Goal: Information Seeking & Learning: Learn about a topic

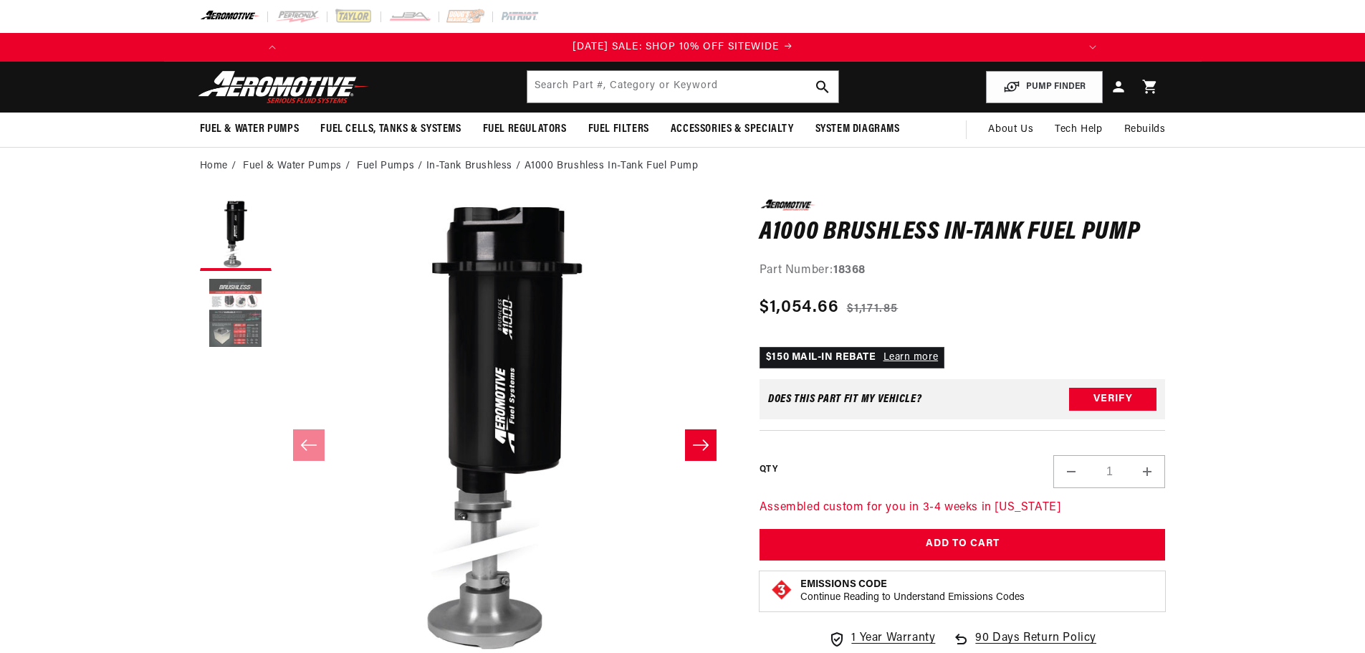
click at [244, 334] on button "Load image 2 in gallery view" at bounding box center [236, 314] width 72 height 72
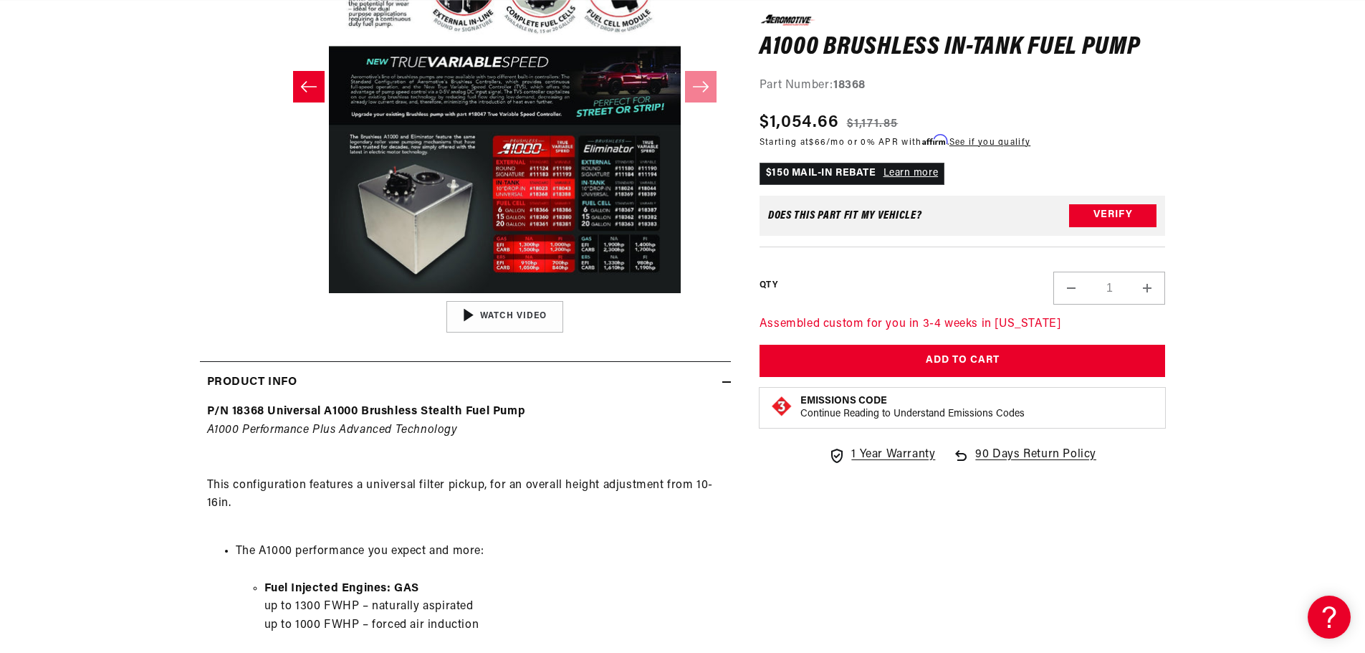
scroll to position [0, 813]
click at [495, 321] on div "04:34" at bounding box center [504, 317] width 217 height 122
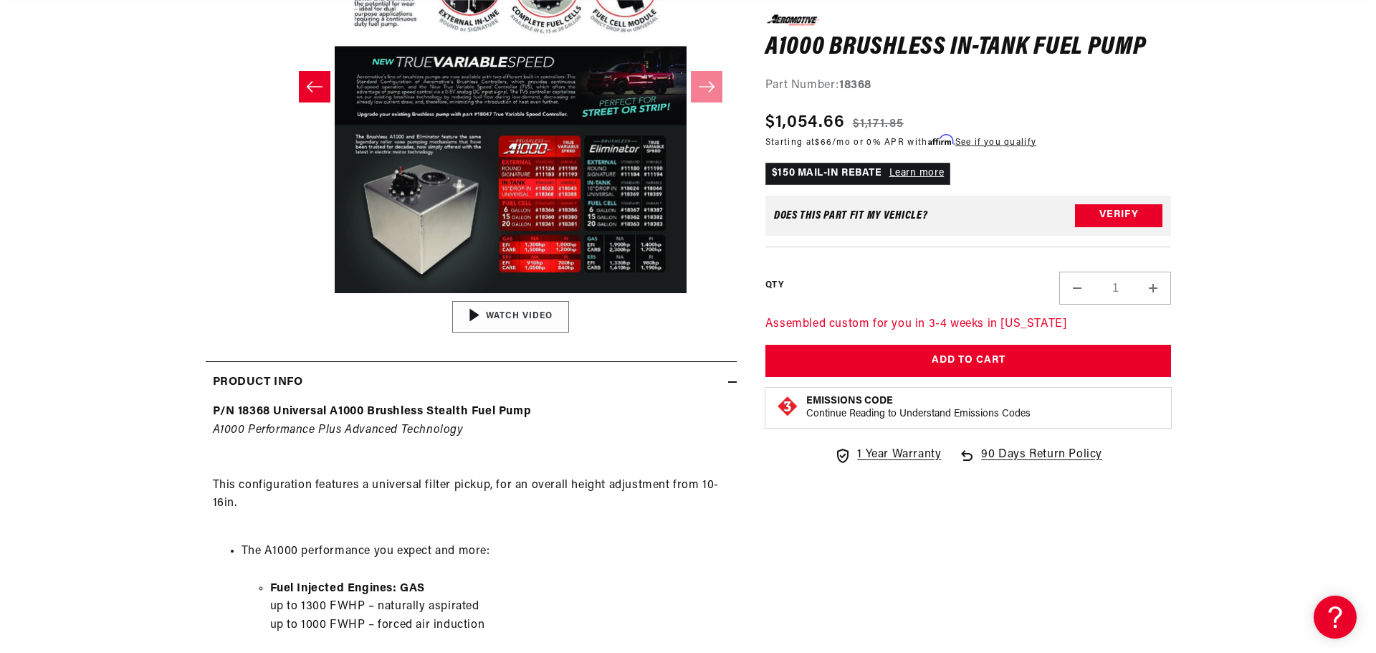
scroll to position [0, 0]
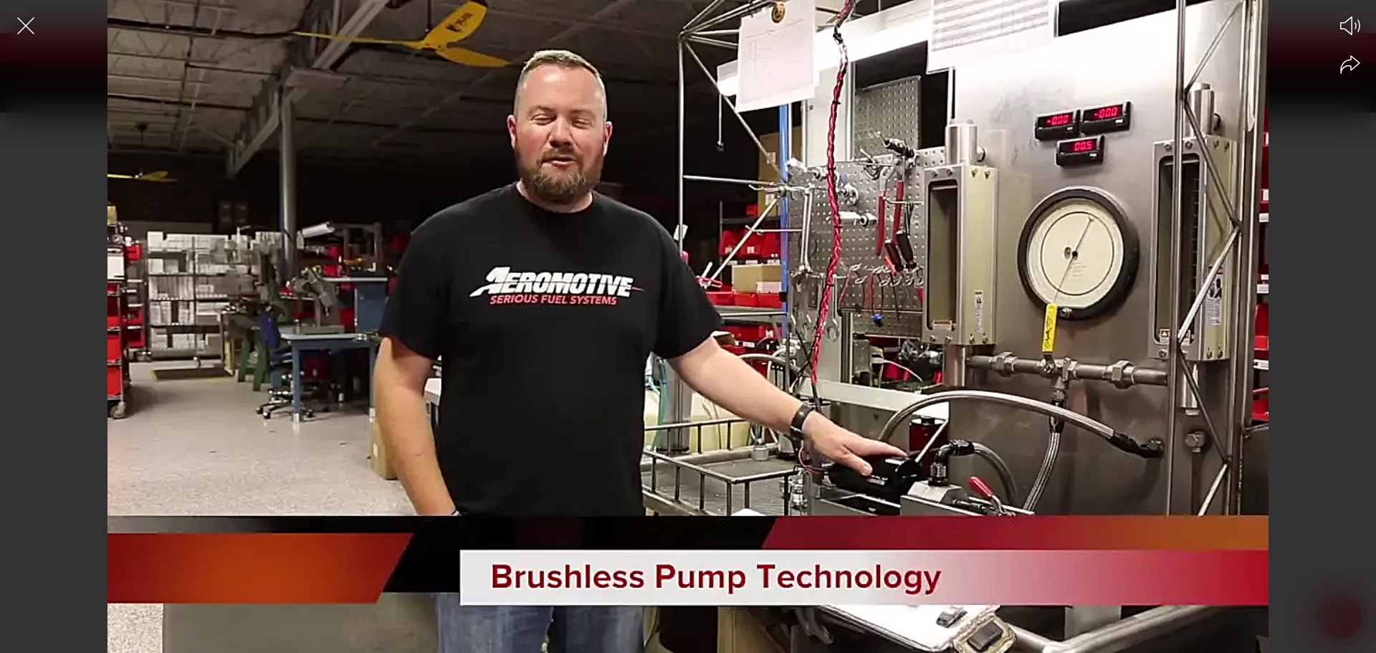
click at [1100, 367] on div at bounding box center [688, 351] width 1376 height 603
click at [828, 305] on div at bounding box center [688, 351] width 1376 height 603
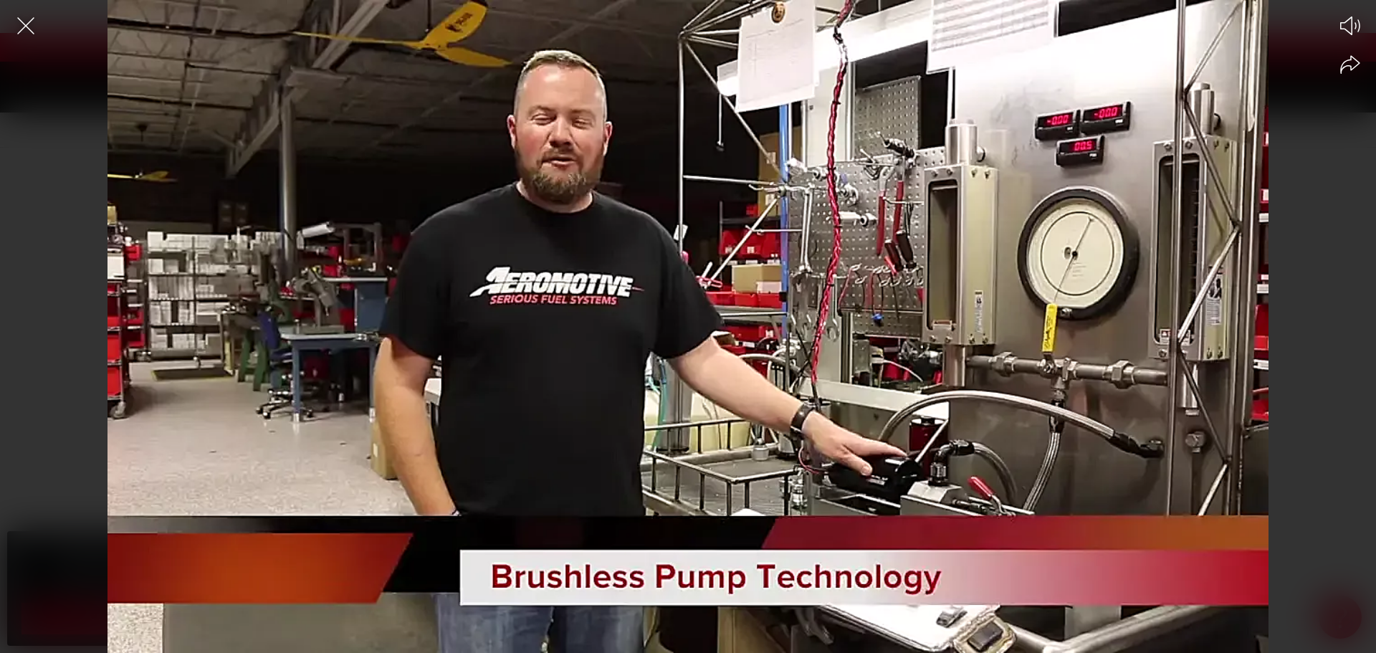
scroll to position [0, 0]
click at [17, 33] on icon "Close the video player" at bounding box center [26, 26] width 32 height 32
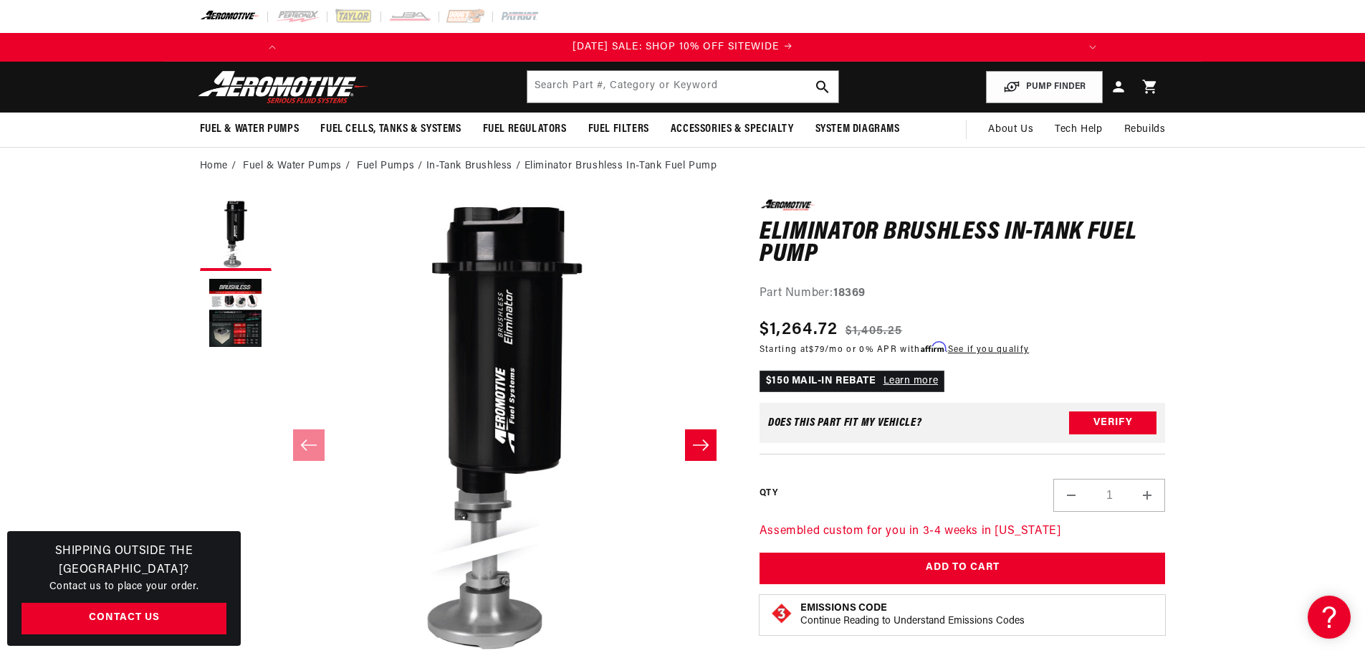
click at [685, 451] on button "Slide right" at bounding box center [701, 445] width 32 height 32
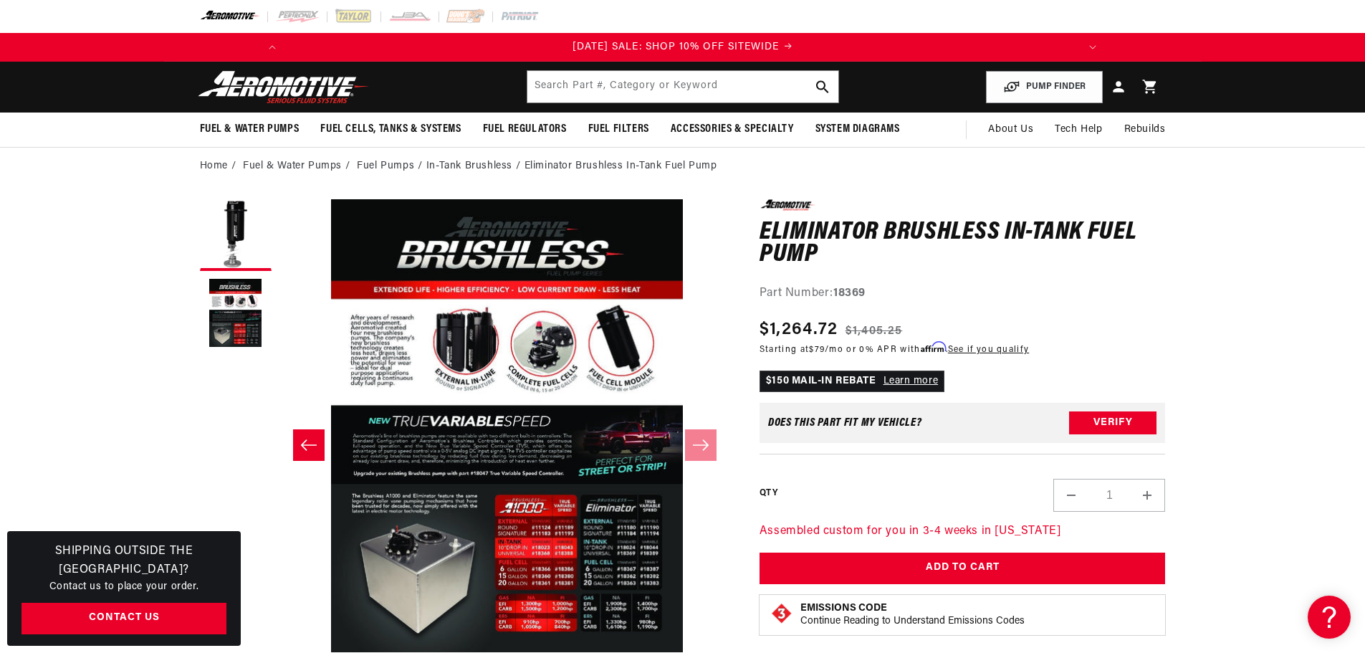
scroll to position [0, 452]
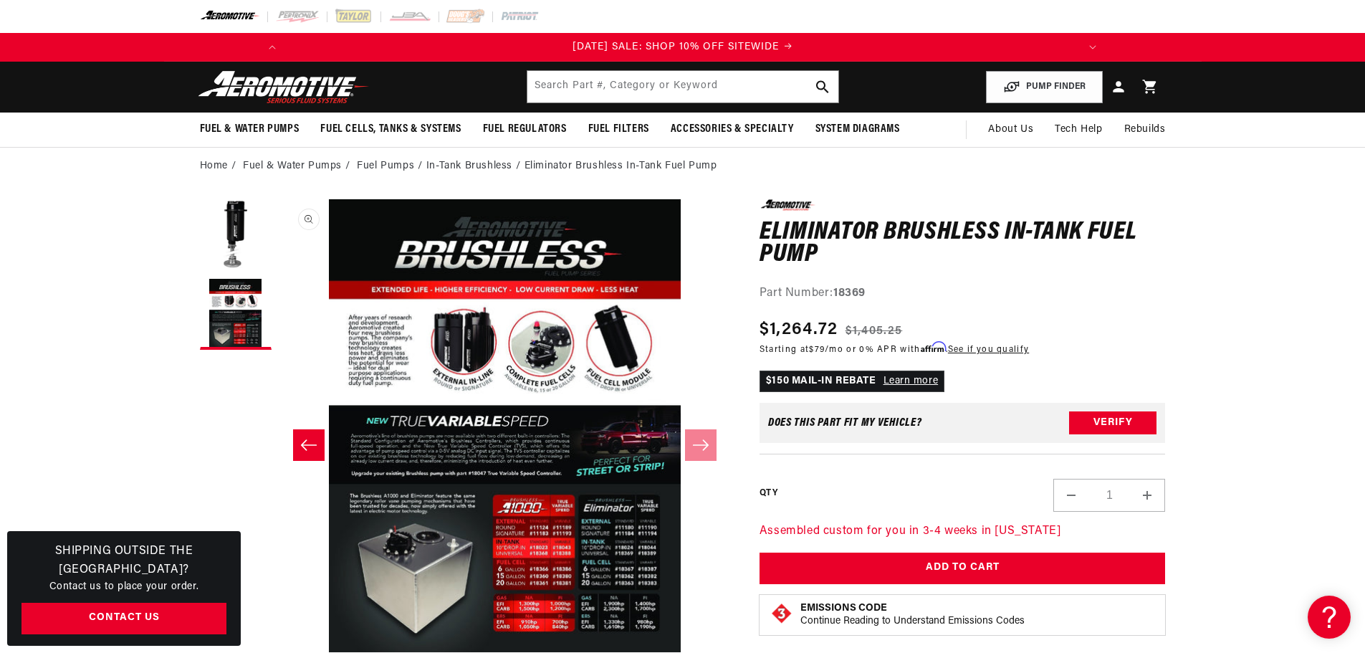
drag, startPoint x: 545, startPoint y: 381, endPoint x: 507, endPoint y: 373, distance: 38.7
click at [279, 652] on button "Open media 2 in modal" at bounding box center [279, 652] width 0 height 0
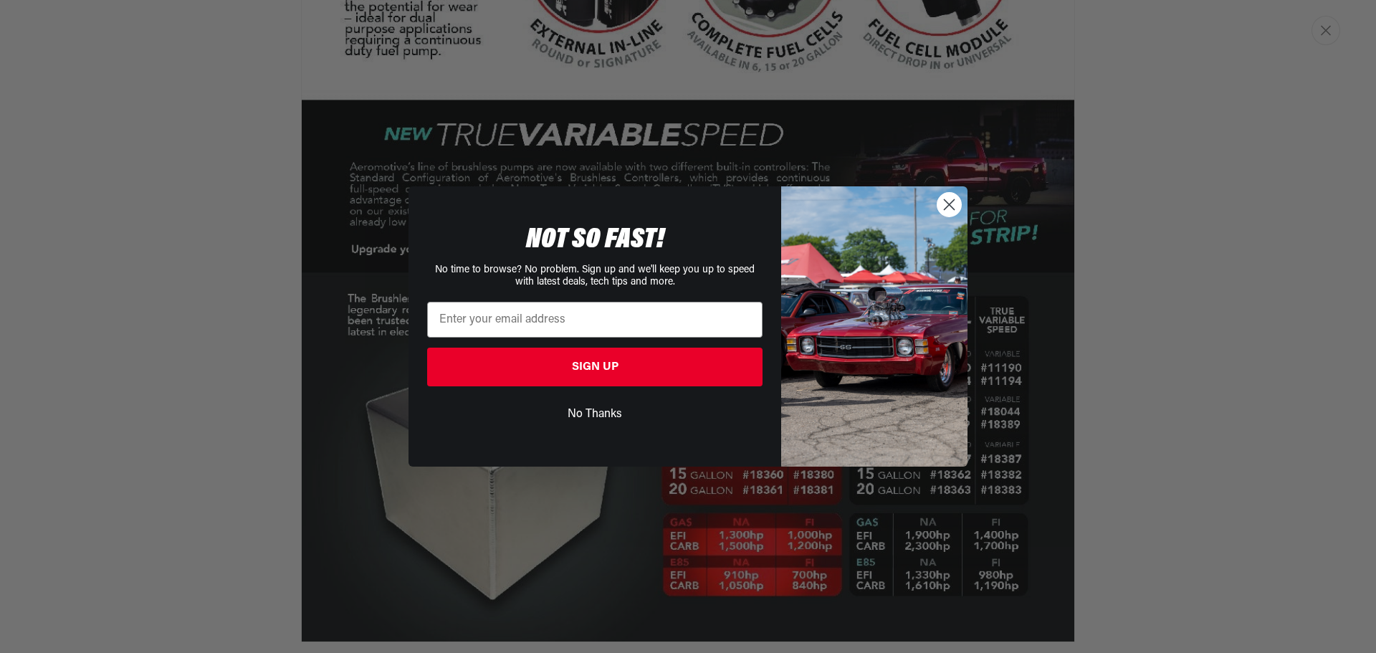
scroll to position [0, 813]
click at [284, 472] on div "Close dialog NOT SO FAST! No time to browse? No problem. Sign up and we'll keep…" at bounding box center [688, 326] width 1376 height 653
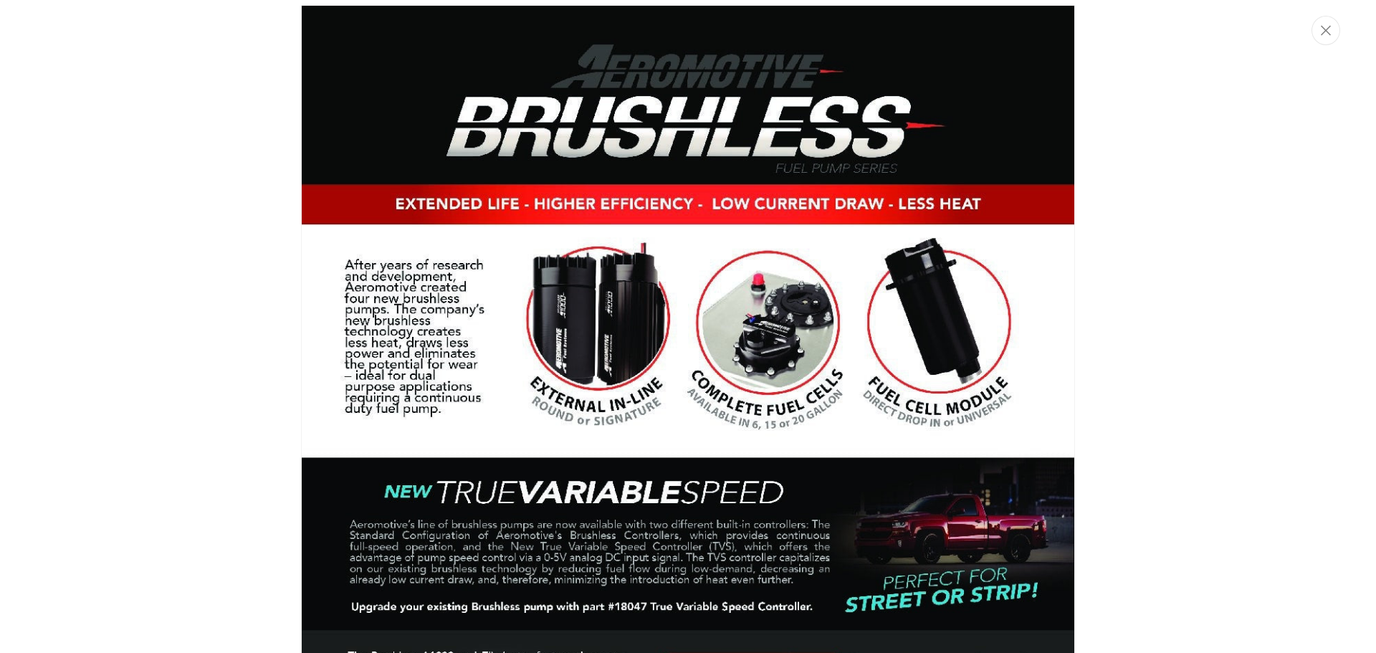
scroll to position [1195, 0]
